Goal: Entertainment & Leisure: Consume media (video, audio)

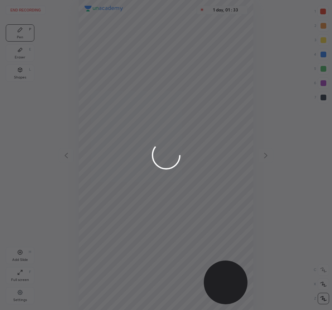
scroll to position [310, 217]
drag, startPoint x: 208, startPoint y: 8, endPoint x: 185, endPoint y: 110, distance: 104.3
click at [251, 13] on div at bounding box center [166, 155] width 332 height 310
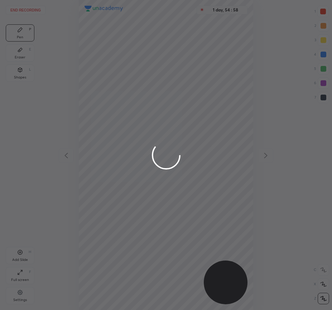
drag, startPoint x: 205, startPoint y: 14, endPoint x: 194, endPoint y: 27, distance: 16.7
click at [232, 16] on div at bounding box center [166, 155] width 332 height 310
drag, startPoint x: 195, startPoint y: 5, endPoint x: 203, endPoint y: 54, distance: 49.8
click at [213, 63] on div at bounding box center [166, 155] width 332 height 310
